Goal: Find specific page/section: Find specific page/section

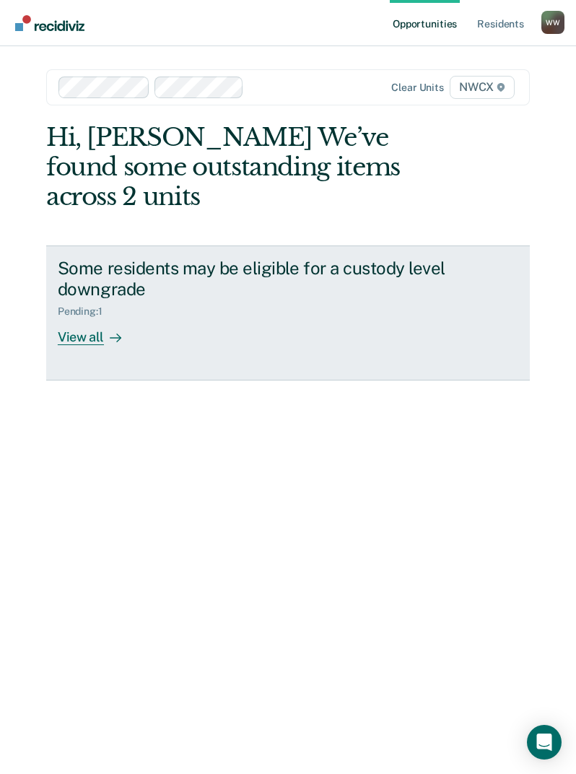
click at [79, 341] on div "View all" at bounding box center [98, 332] width 81 height 28
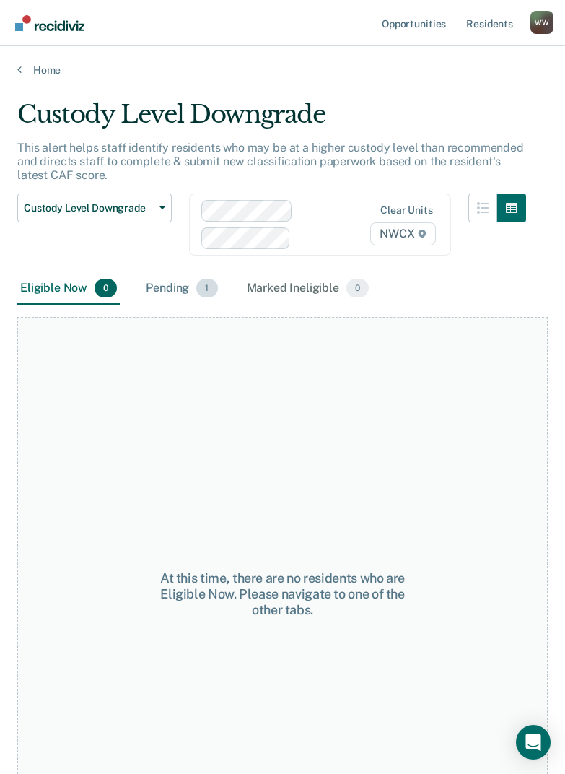
click at [186, 301] on div "Pending 1" at bounding box center [181, 289] width 77 height 32
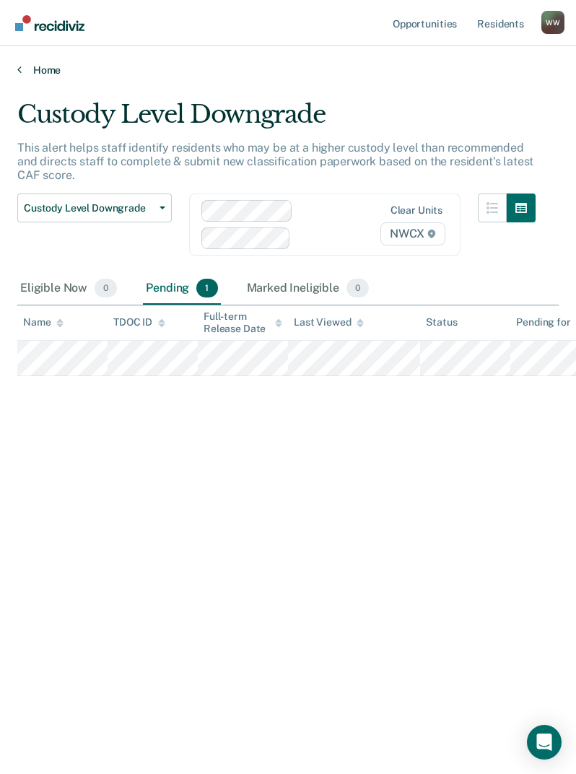
click at [32, 67] on link "Home" at bounding box center [287, 70] width 541 height 13
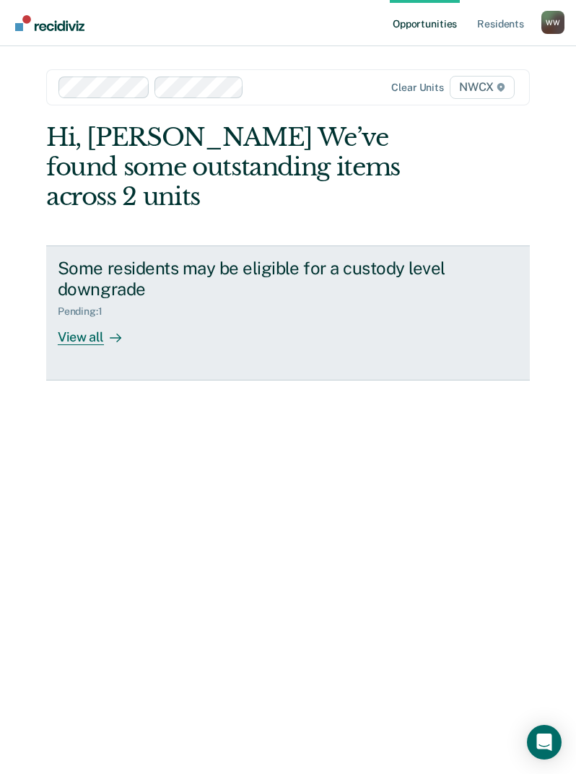
click at [104, 317] on div "Pending : 1" at bounding box center [86, 311] width 56 height 12
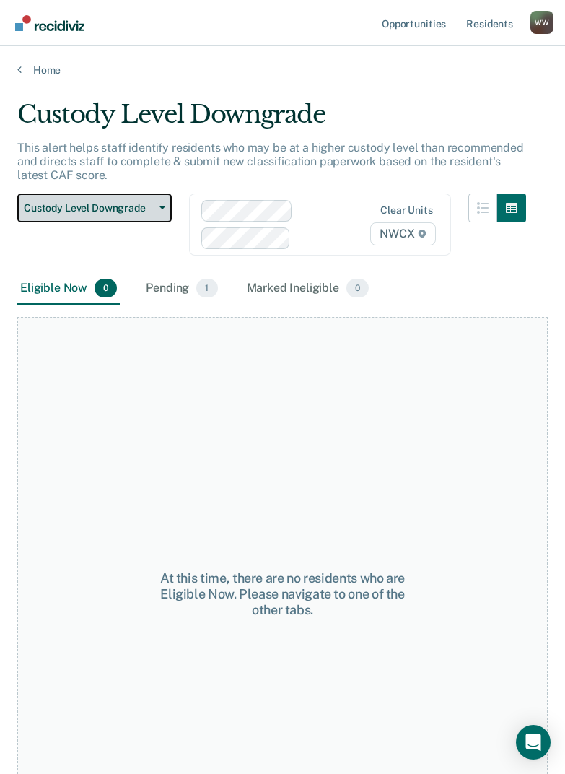
click at [117, 217] on button "Custody Level Downgrade" at bounding box center [94, 207] width 154 height 29
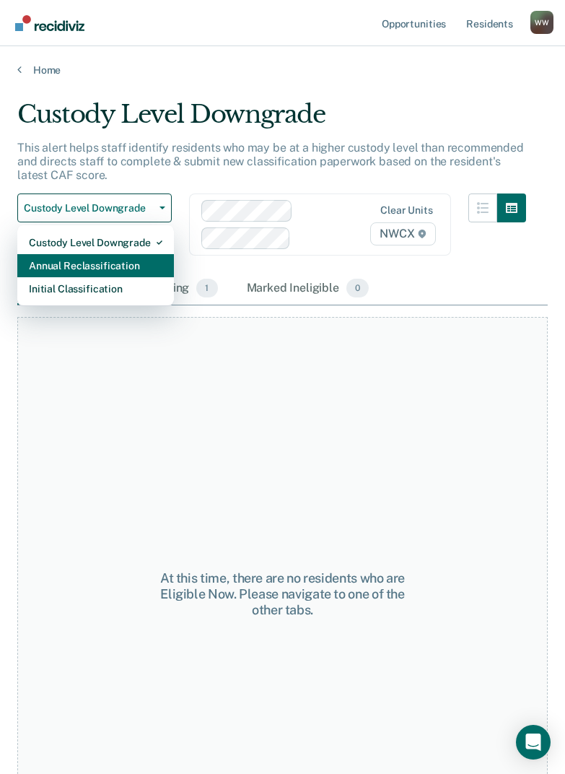
click at [71, 274] on div "Annual Reclassification" at bounding box center [96, 265] width 134 height 23
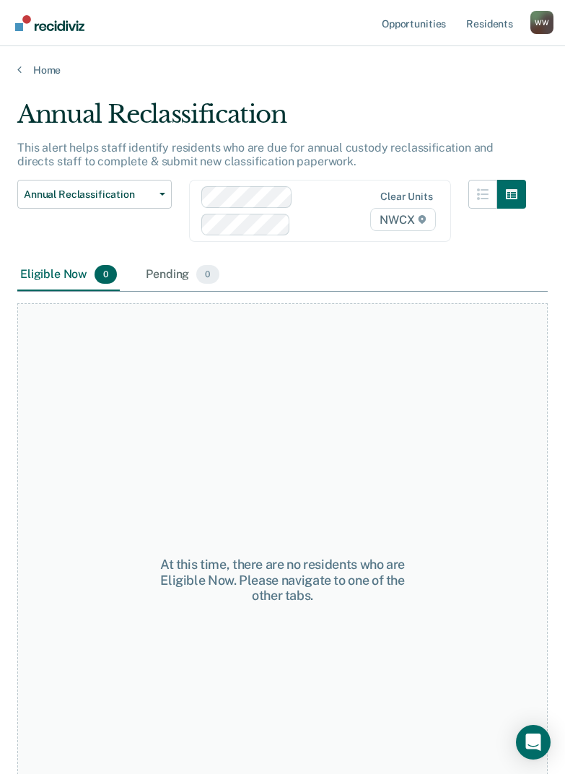
click at [112, 236] on div "Annual Reclassification Custody Level Downgrade Annual Reclassification Initial…" at bounding box center [94, 219] width 154 height 79
